Goal: Find specific page/section: Find specific page/section

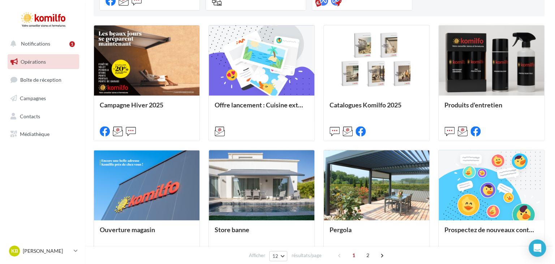
scroll to position [145, 0]
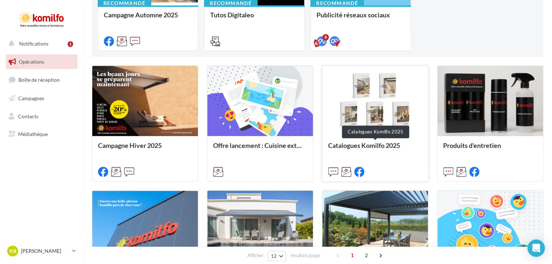
click at [385, 146] on div "Catalogues Komilfo 2025" at bounding box center [375, 149] width 94 height 14
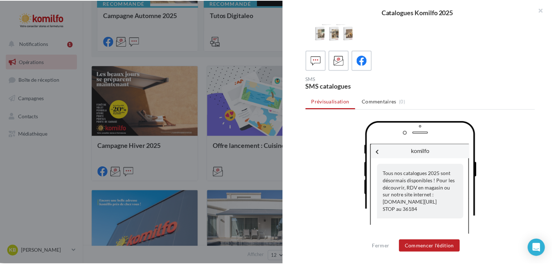
scroll to position [20, 0]
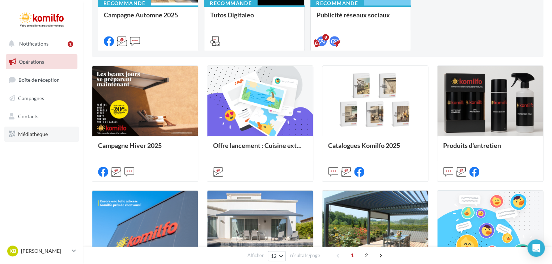
click at [27, 137] on link "Médiathèque" at bounding box center [41, 134] width 74 height 15
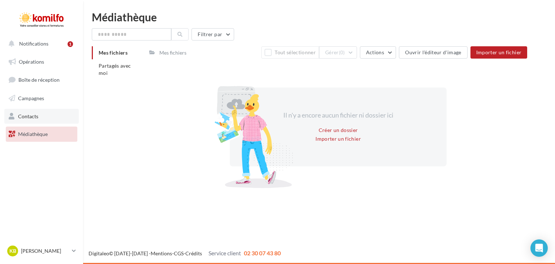
click at [40, 119] on link "Contacts" at bounding box center [41, 116] width 74 height 15
